Goal: Transaction & Acquisition: Purchase product/service

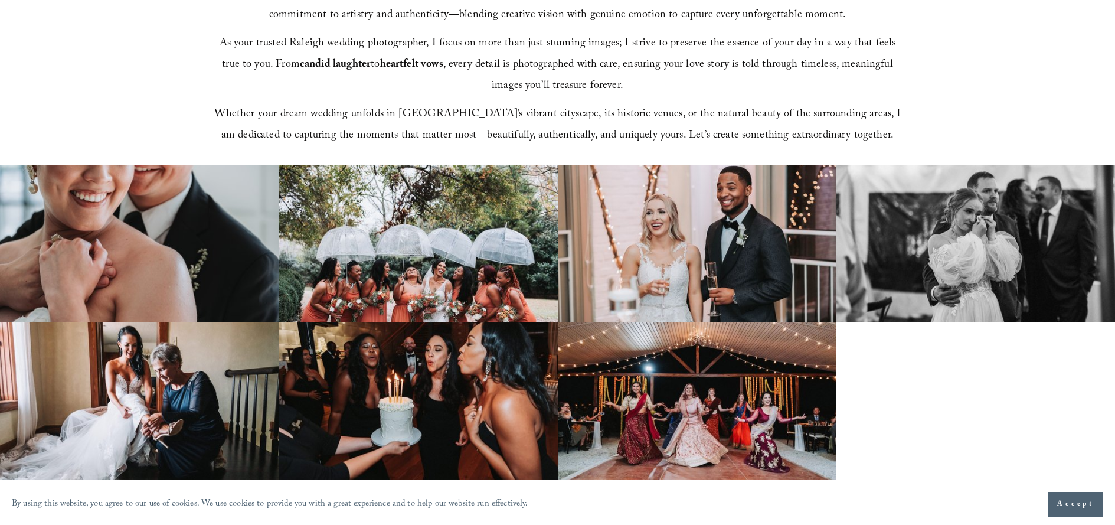
scroll to position [709, 0]
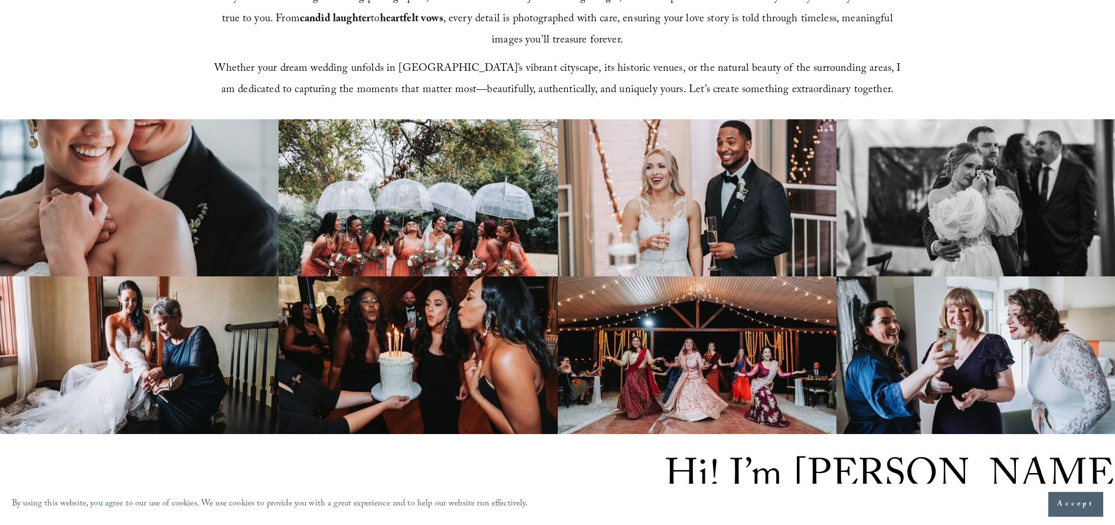
click at [1091, 512] on button "Accept" at bounding box center [1076, 504] width 55 height 25
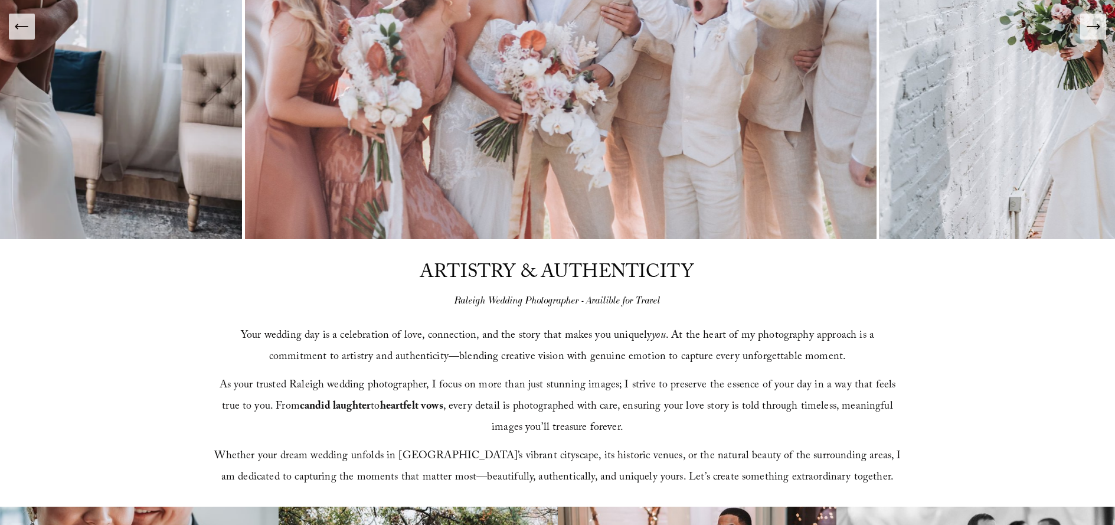
scroll to position [0, 0]
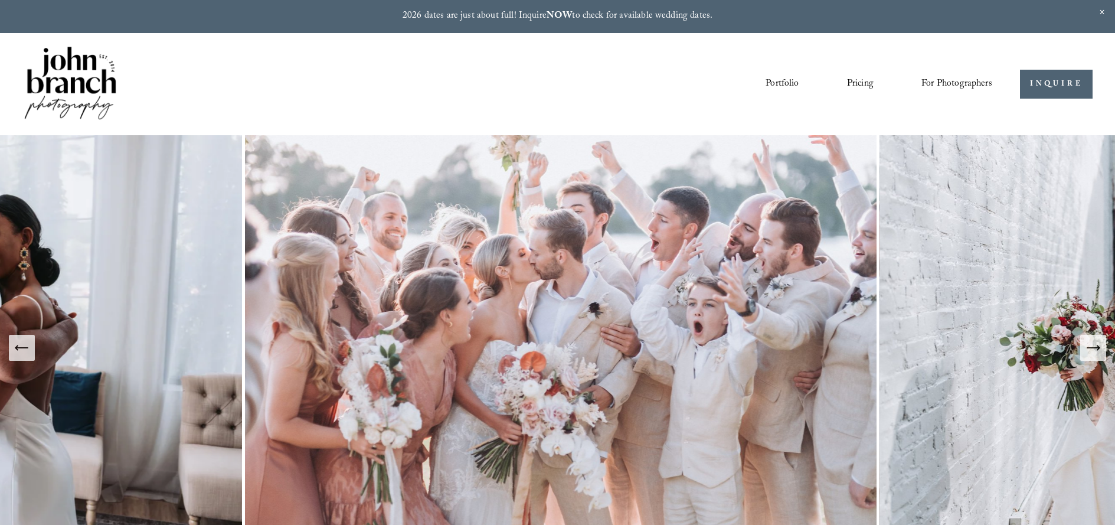
click at [0, 0] on span "Presets" at bounding box center [0, 0] width 0 height 0
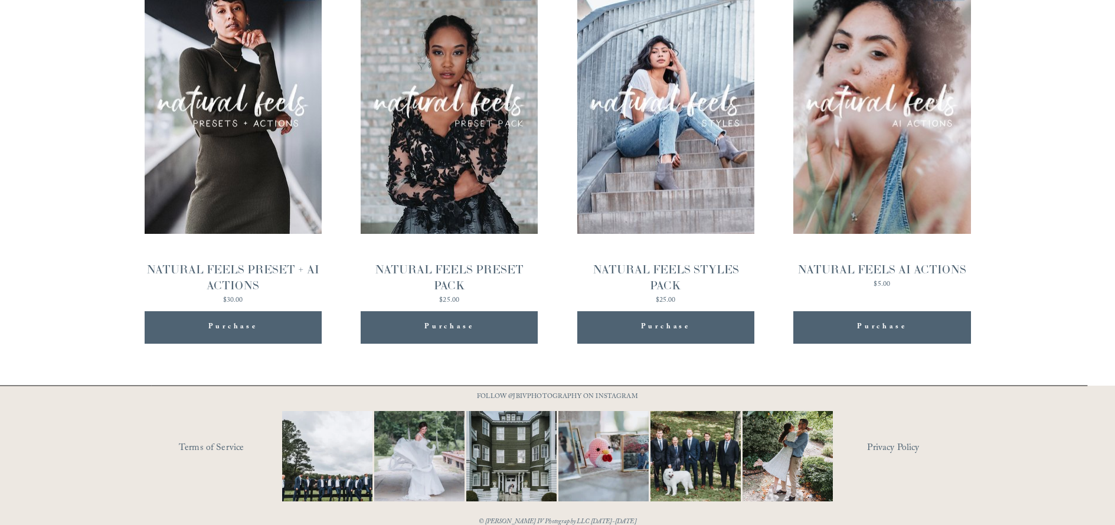
scroll to position [1352, 0]
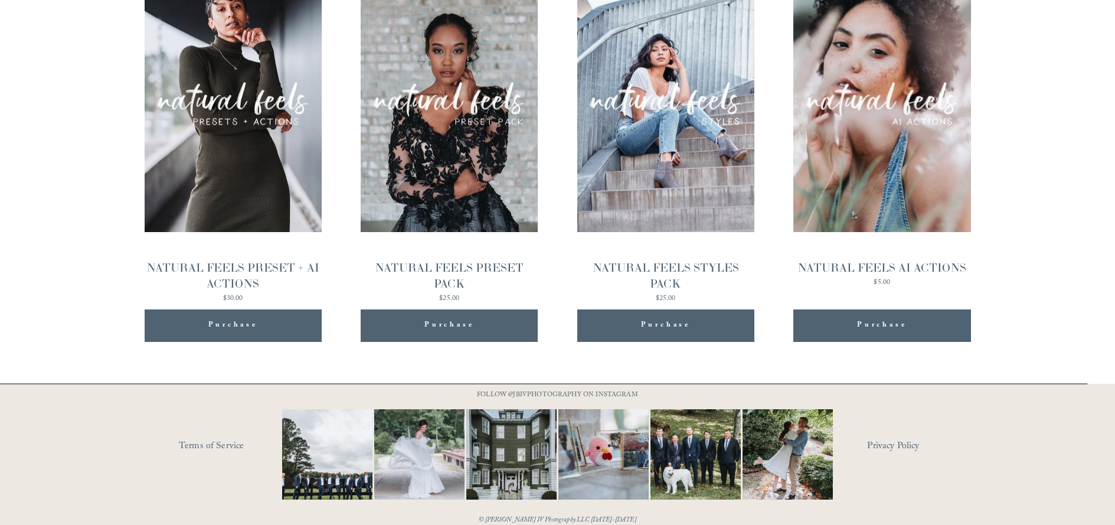
click at [677, 318] on span "Purchase" at bounding box center [666, 325] width 50 height 15
